Goal: Information Seeking & Learning: Learn about a topic

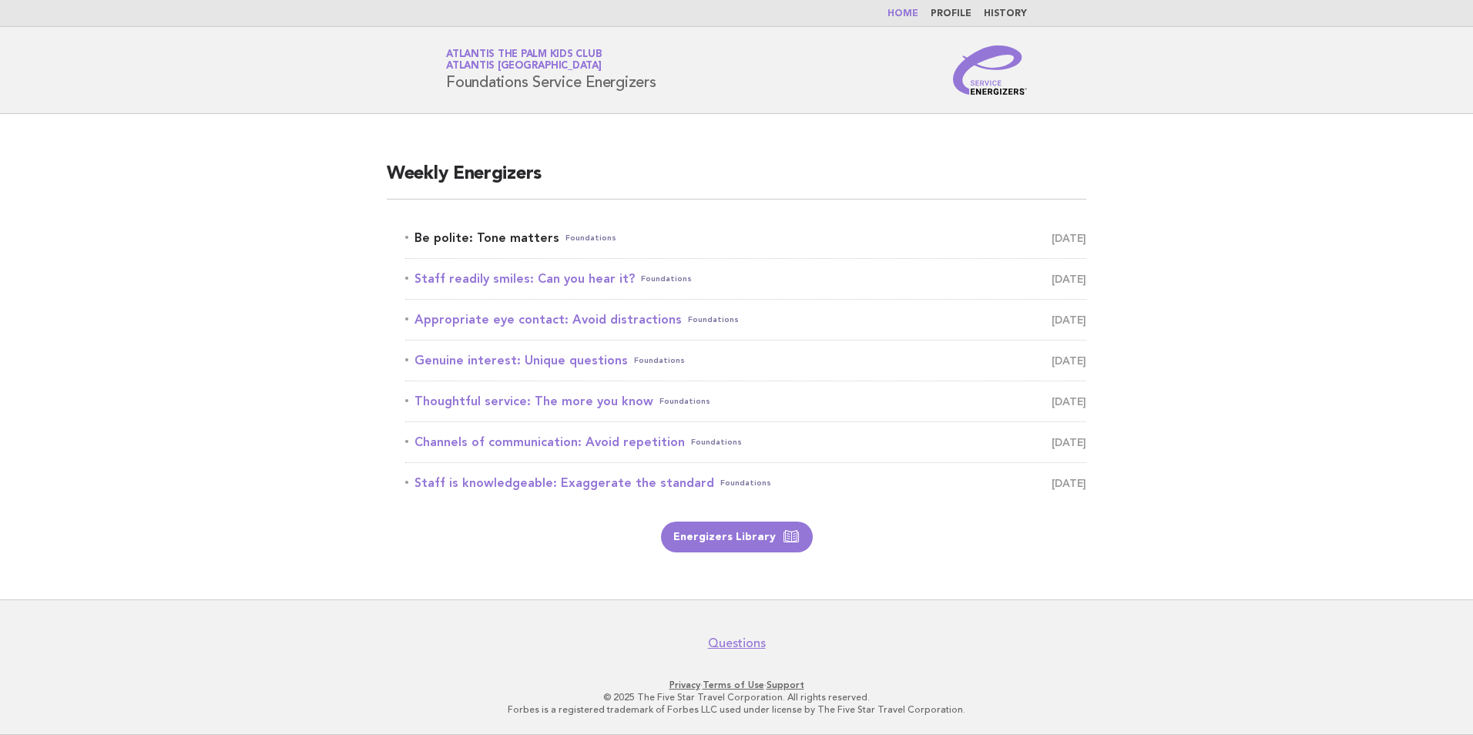
click at [461, 235] on link "Be polite: Tone matters Foundations [DATE]" at bounding box center [745, 238] width 681 height 22
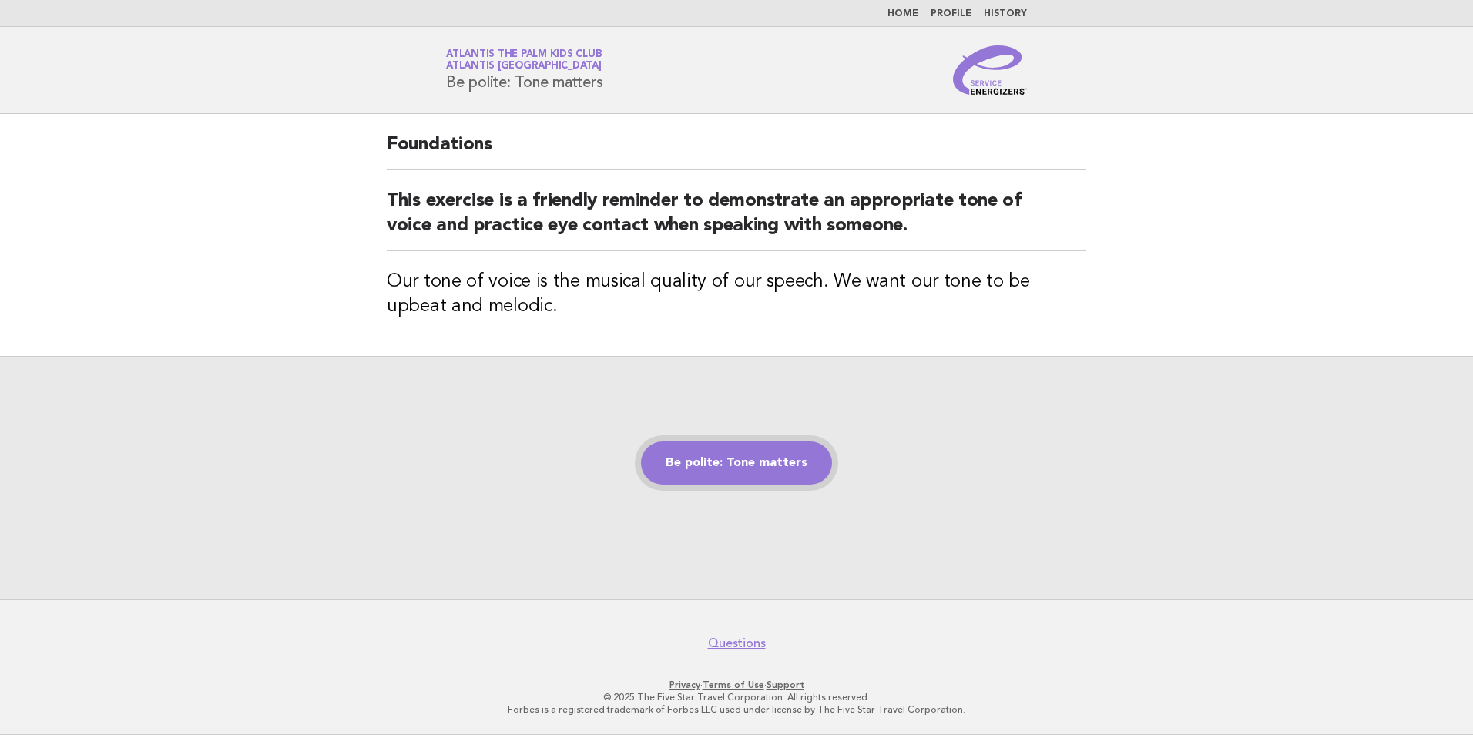
click at [710, 475] on link "Be polite: Tone matters" at bounding box center [736, 463] width 191 height 43
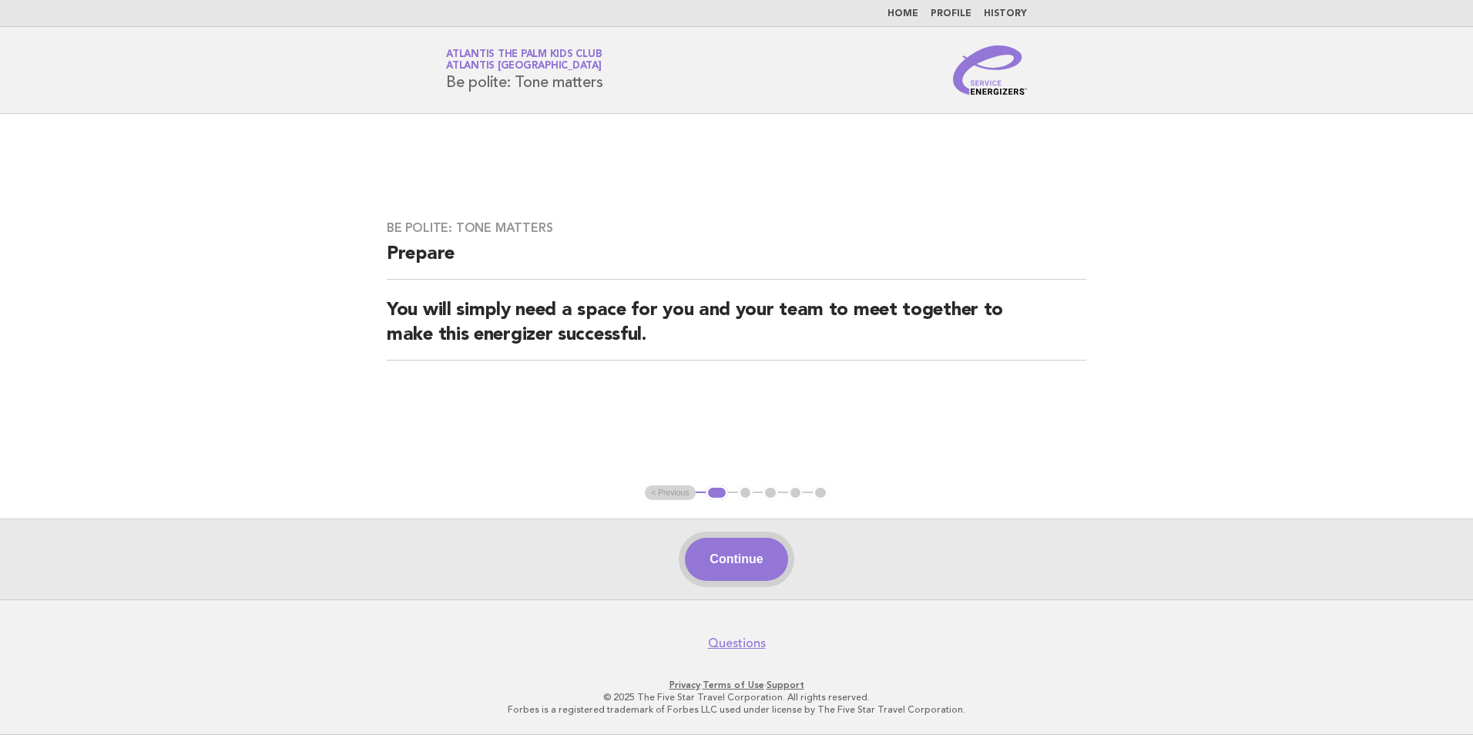
click at [727, 559] on button "Continue" at bounding box center [736, 559] width 102 height 43
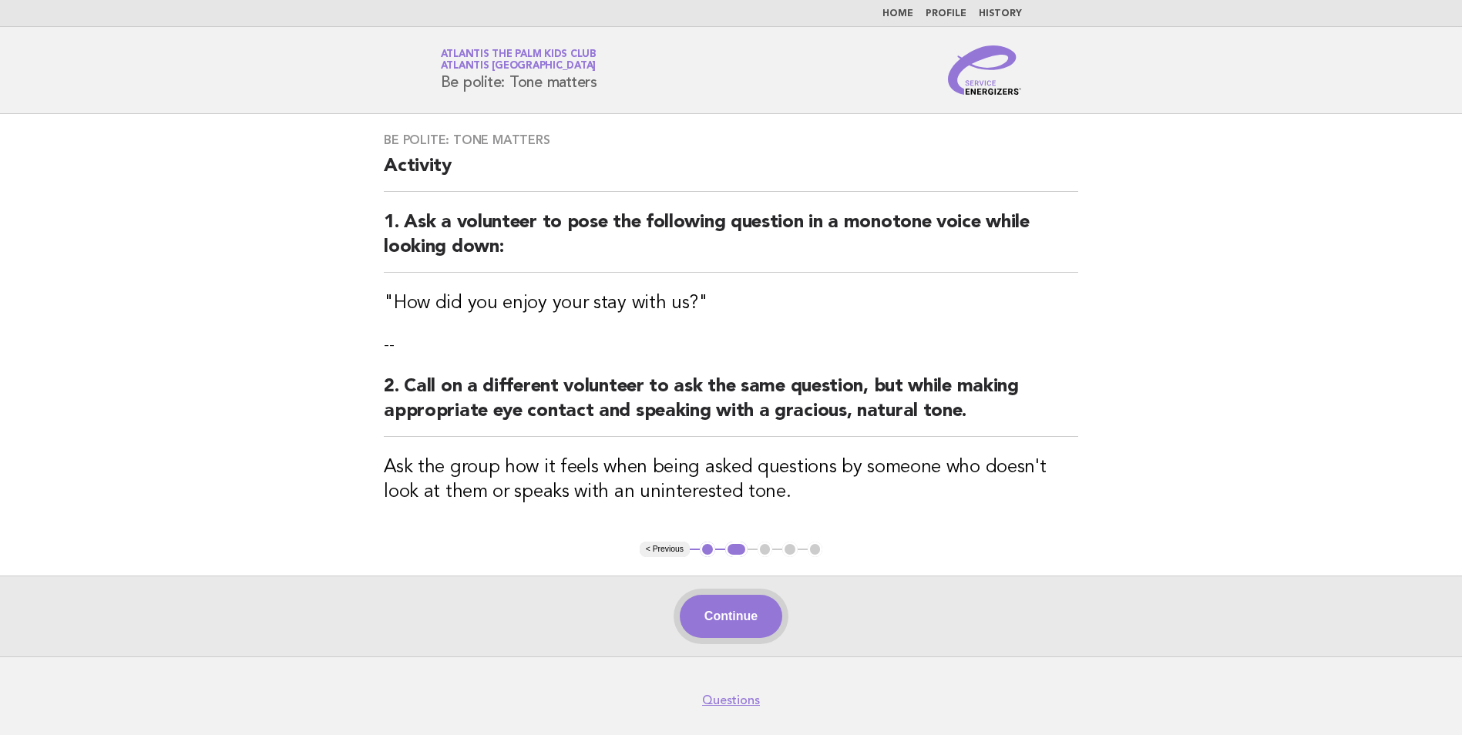
click at [769, 613] on button "Continue" at bounding box center [731, 616] width 102 height 43
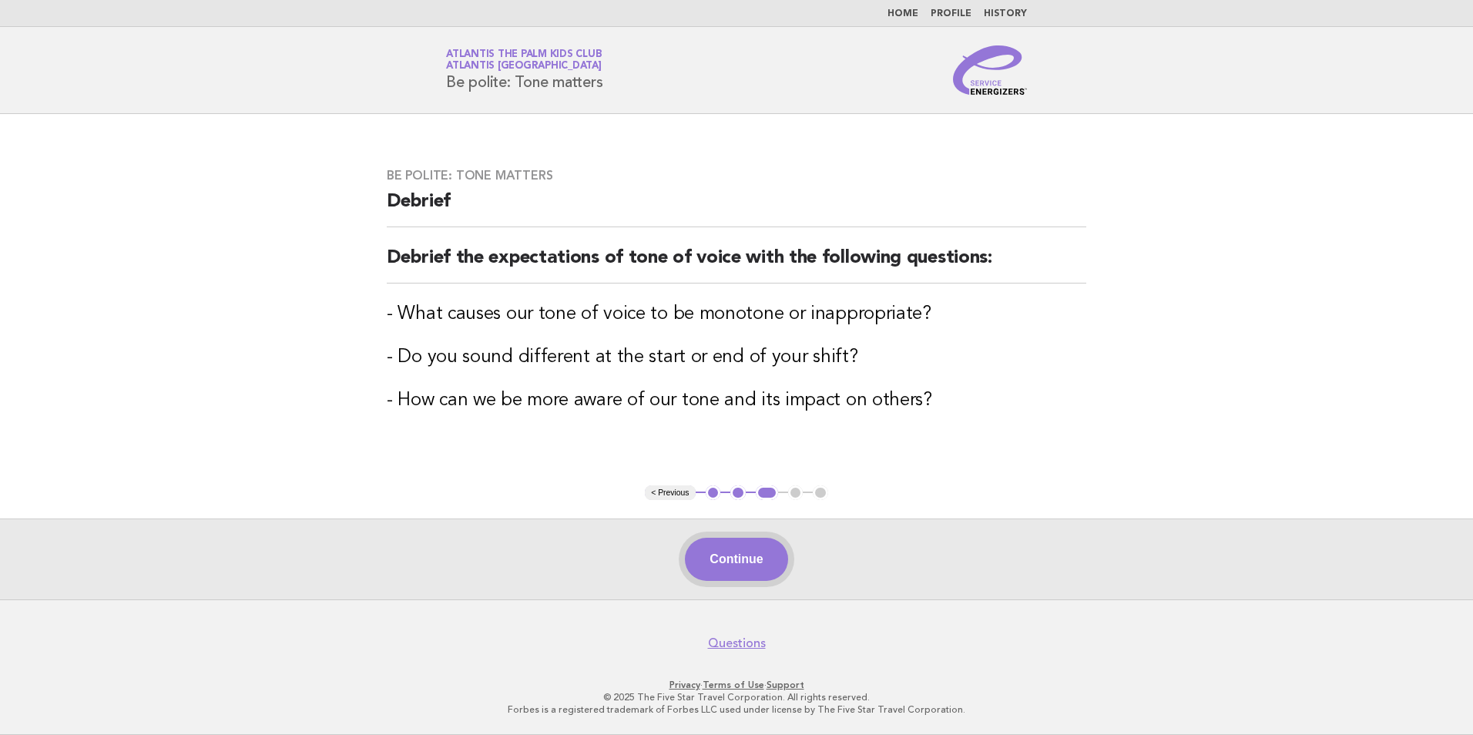
click at [757, 553] on button "Continue" at bounding box center [736, 559] width 102 height 43
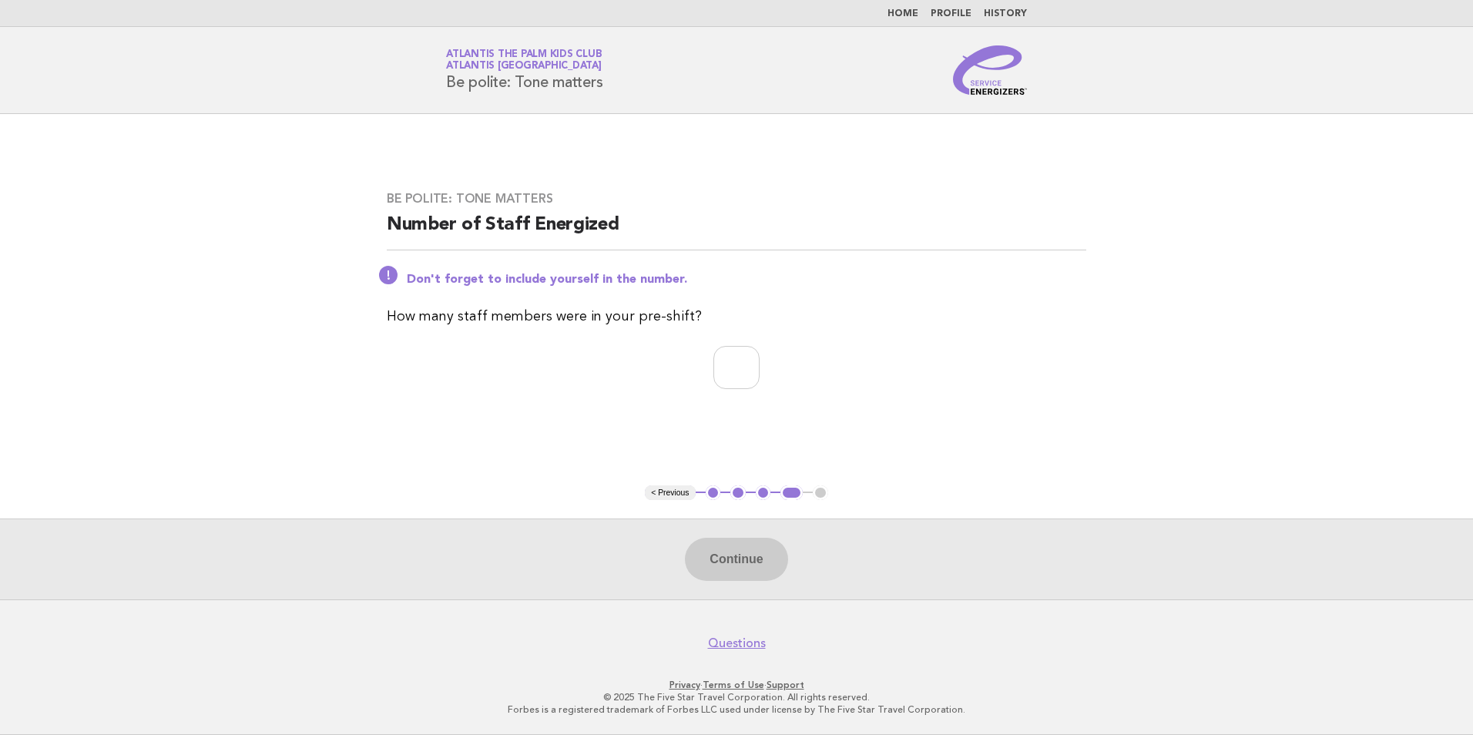
click at [761, 495] on button "3" at bounding box center [763, 493] width 15 height 15
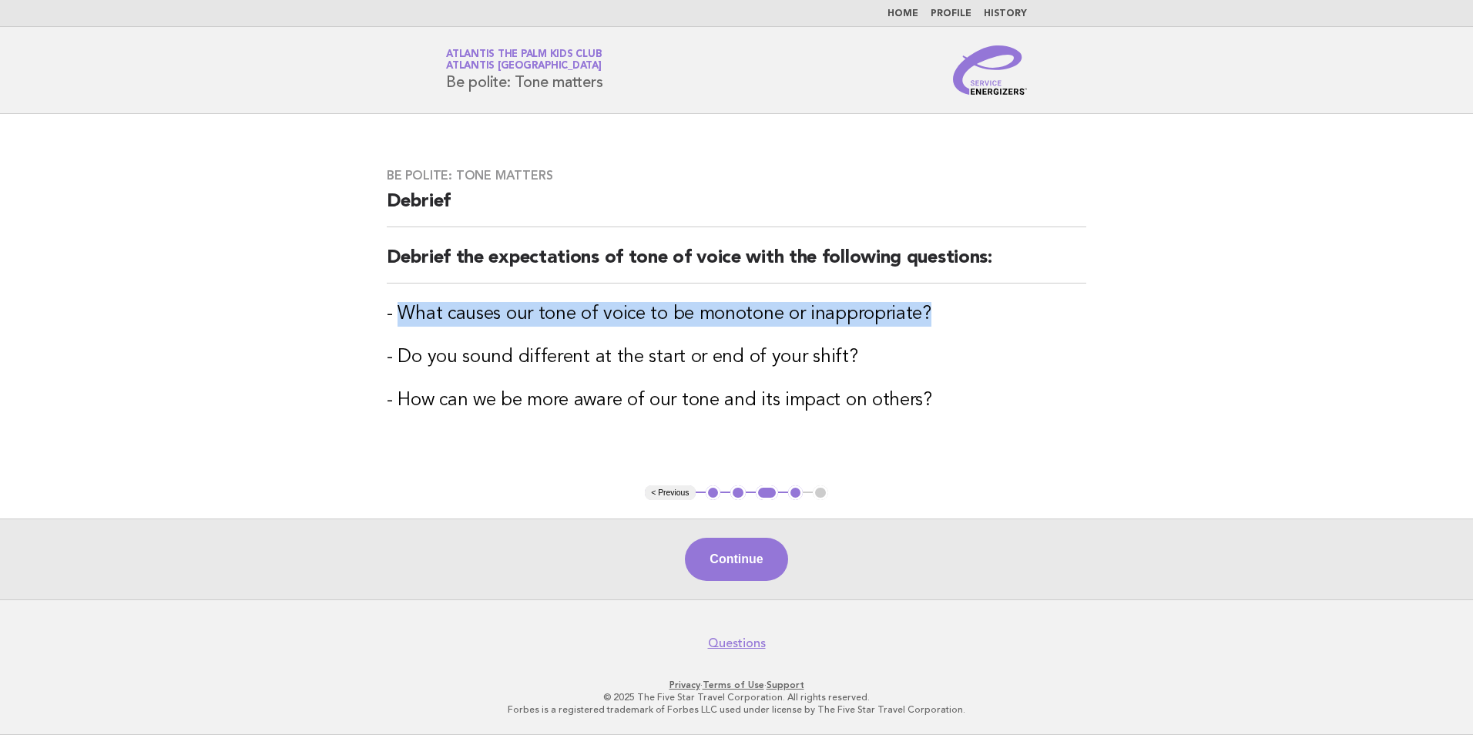
drag, startPoint x: 402, startPoint y: 309, endPoint x: 920, endPoint y: 320, distance: 518.0
click at [920, 320] on h3 "- What causes our tone of voice to be monotone or inappropriate?" at bounding box center [737, 314] width 700 height 25
drag, startPoint x: 920, startPoint y: 320, endPoint x: 883, endPoint y: 317, distance: 37.1
copy h3 "What causes our tone of voice to be monotone or inappropriate?"
click at [1309, 310] on main "Be polite: Tone matters Debrief Debrief the expectations of tone of voice with …" at bounding box center [736, 357] width 1473 height 486
